Goal: Task Accomplishment & Management: Manage account settings

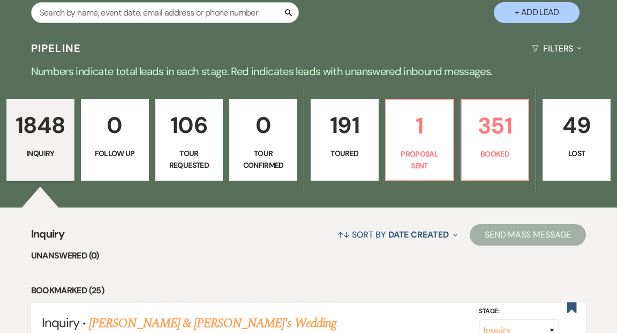
scroll to position [239, 0]
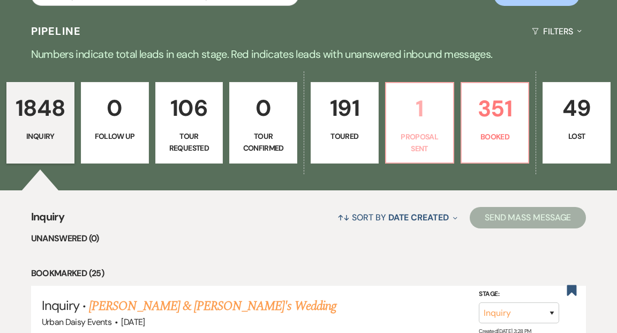
click at [418, 104] on link "1 Proposal Sent" at bounding box center [419, 122] width 69 height 81
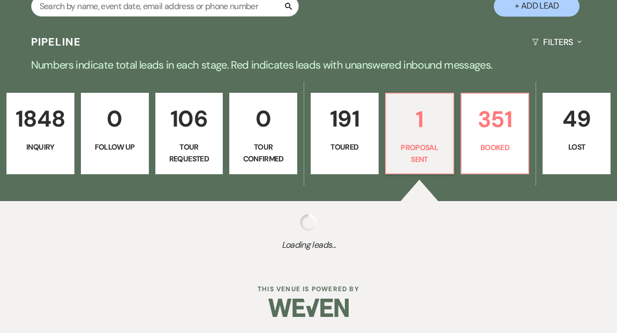
select select "6"
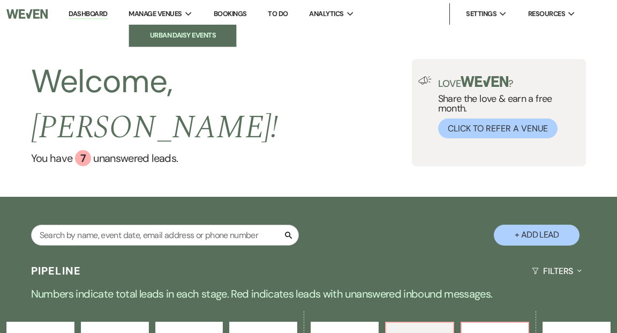
click at [189, 33] on li "Urban Daisy Events" at bounding box center [182, 35] width 96 height 11
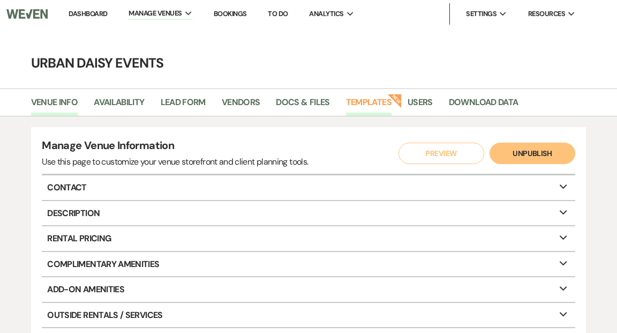
click at [367, 100] on link "Templates" at bounding box center [369, 105] width 46 height 20
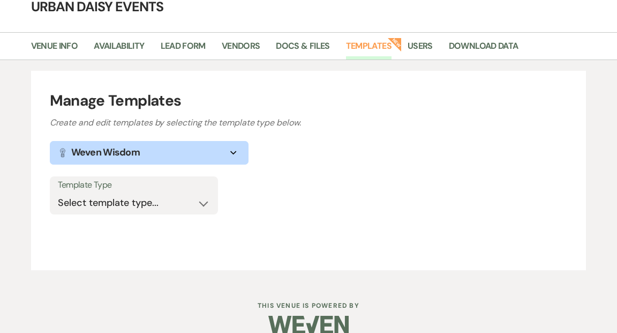
scroll to position [61, 0]
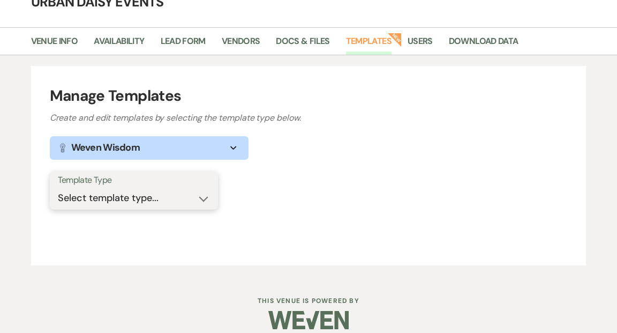
click at [201, 199] on select "Select template type... Task List Message Templates Payment Plan Inventory Item…" at bounding box center [134, 197] width 152 height 21
select select "Message Templates"
click at [58, 187] on select "Select template type... Task List Message Templates Payment Plan Inventory Item…" at bounding box center [134, 197] width 152 height 21
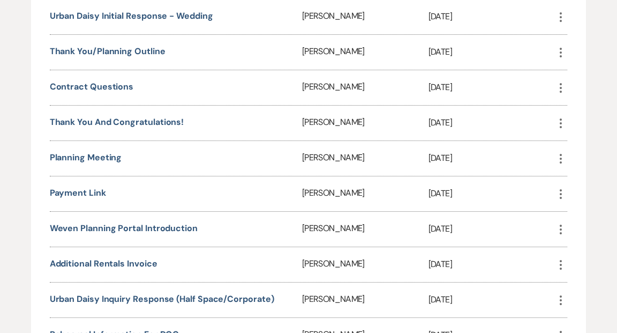
scroll to position [497, 0]
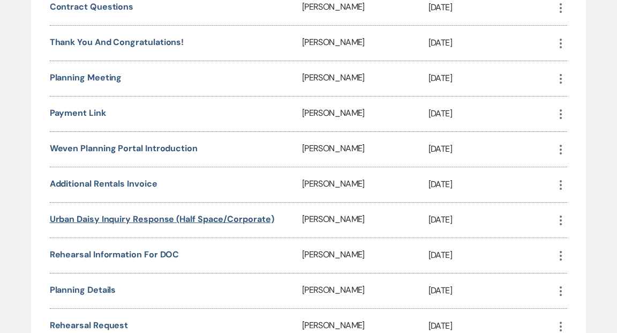
click at [182, 216] on link "Urban Daisy Inquiry Response (Half Space/Corporate)" at bounding box center [162, 218] width 224 height 11
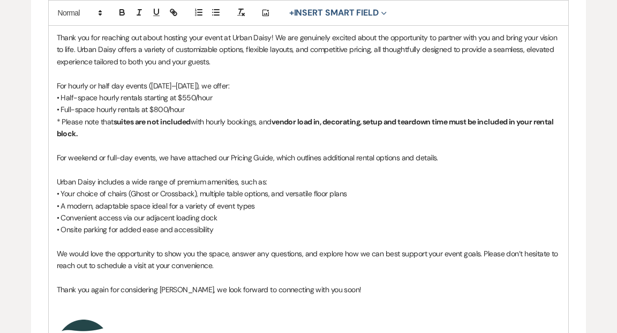
scroll to position [331, 0]
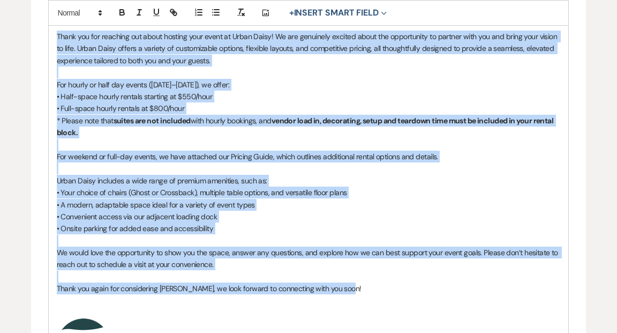
drag, startPoint x: 55, startPoint y: 34, endPoint x: 547, endPoint y: 289, distance: 553.9
click at [547, 289] on div "Hi {{clientFirstName}}! Thank you for reaching out about hosting your event at …" at bounding box center [309, 189] width 520 height 378
copy div "Thank you for reaching out about hosting your event at Urban Daisy! We are genu…"
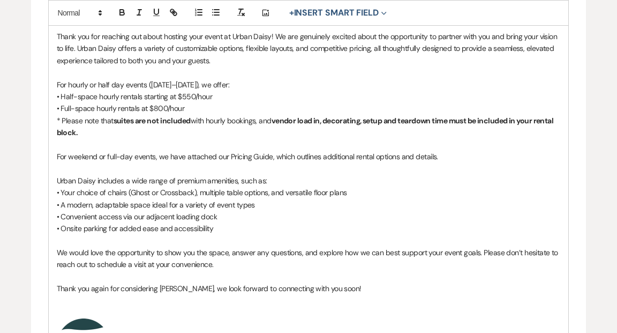
click at [19, 69] on div "Edit Message Template This template was created on May 9, 2023 * Required Templ…" at bounding box center [308, 132] width 617 height 743
